Goal: Task Accomplishment & Management: Manage account settings

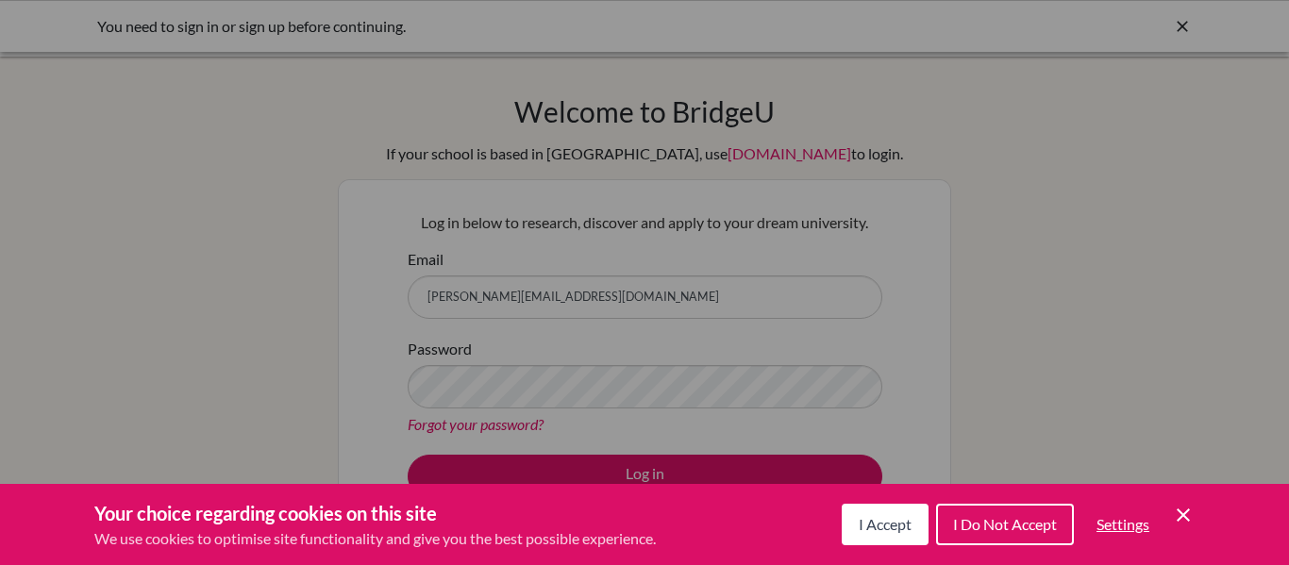
click at [971, 517] on span "I Do Not Accept" at bounding box center [1005, 524] width 104 height 18
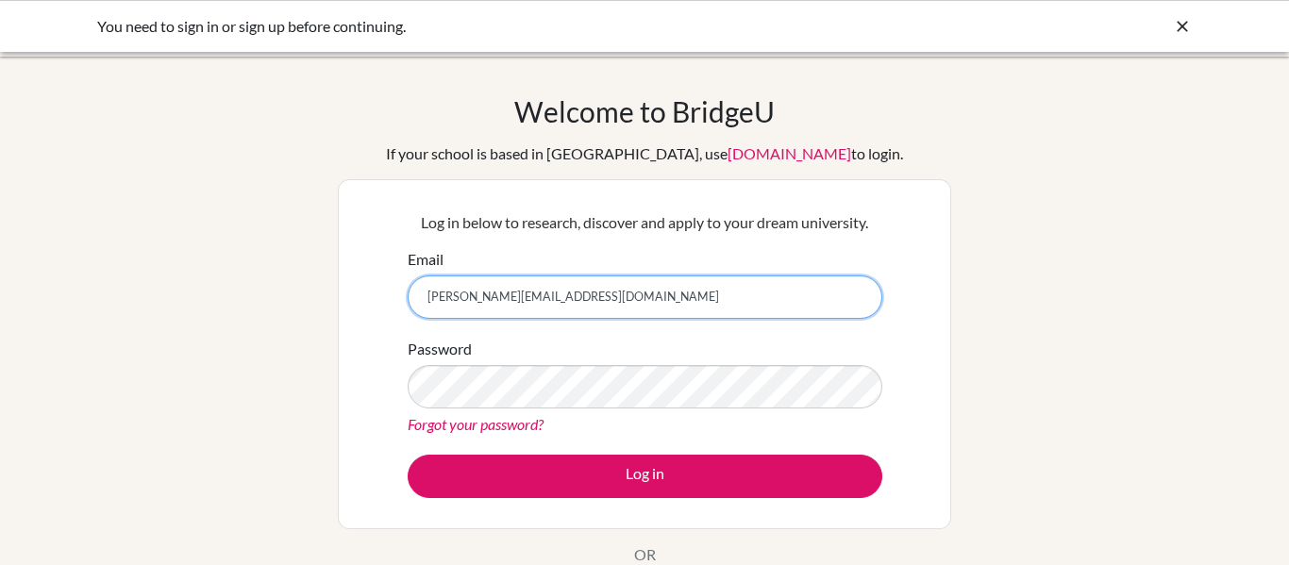
click at [675, 292] on input "[PERSON_NAME][EMAIL_ADDRESS][DOMAIN_NAME]" at bounding box center [645, 296] width 475 height 43
type input "g"
type input "[EMAIL_ADDRESS][DOMAIN_NAME]"
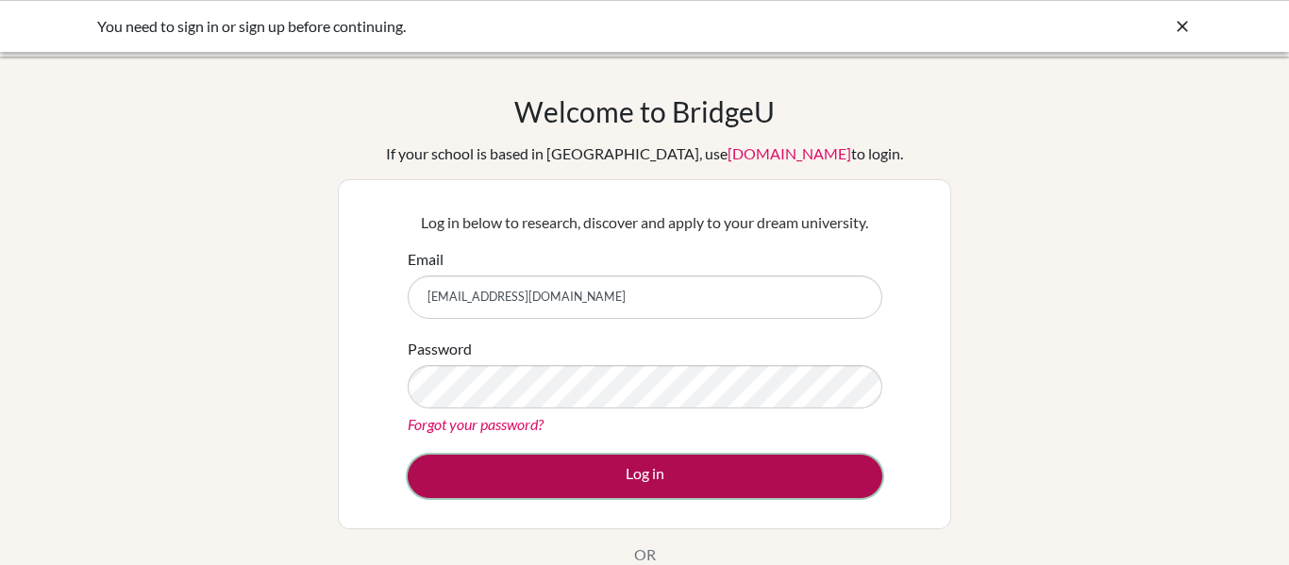
click at [445, 474] on button "Log in" at bounding box center [645, 476] width 475 height 43
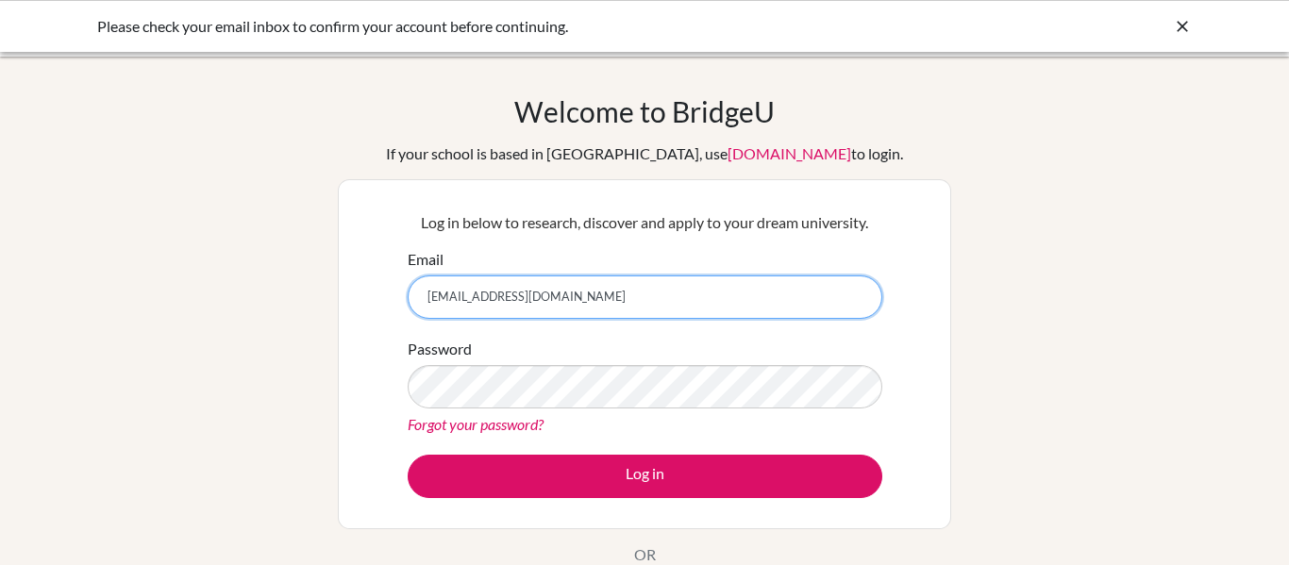
click at [618, 304] on input "[EMAIL_ADDRESS][DOMAIN_NAME]" at bounding box center [645, 296] width 475 height 43
type input "7"
type input "[PERSON_NAME][EMAIL_ADDRESS][DOMAIN_NAME]"
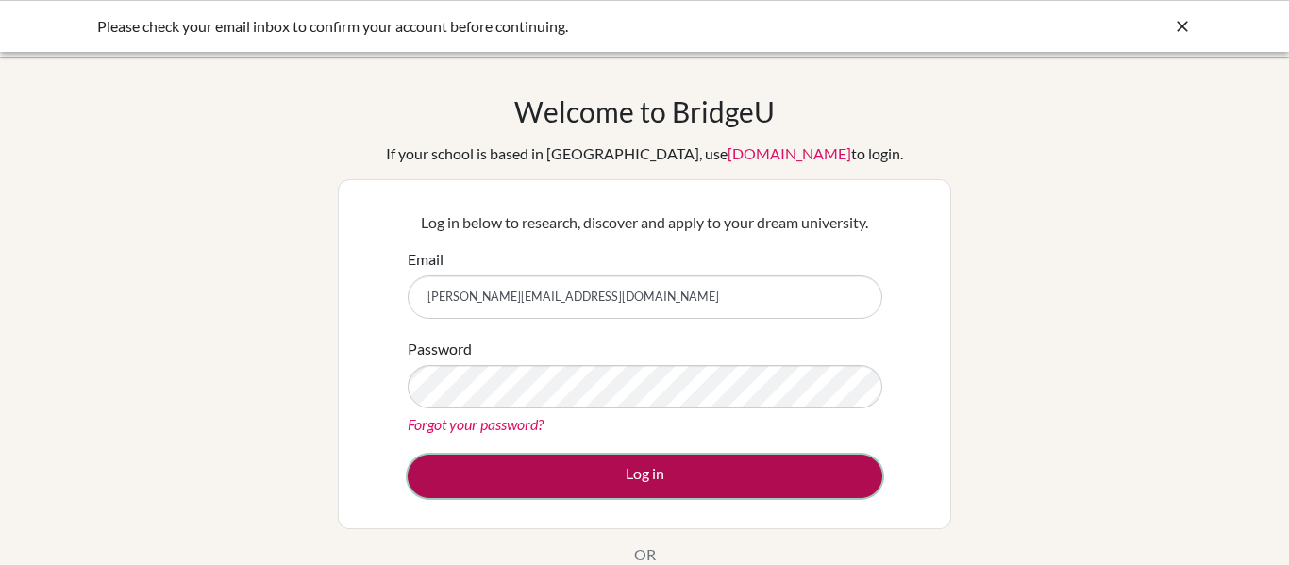
click at [496, 462] on button "Log in" at bounding box center [645, 476] width 475 height 43
